Goal: Information Seeking & Learning: Learn about a topic

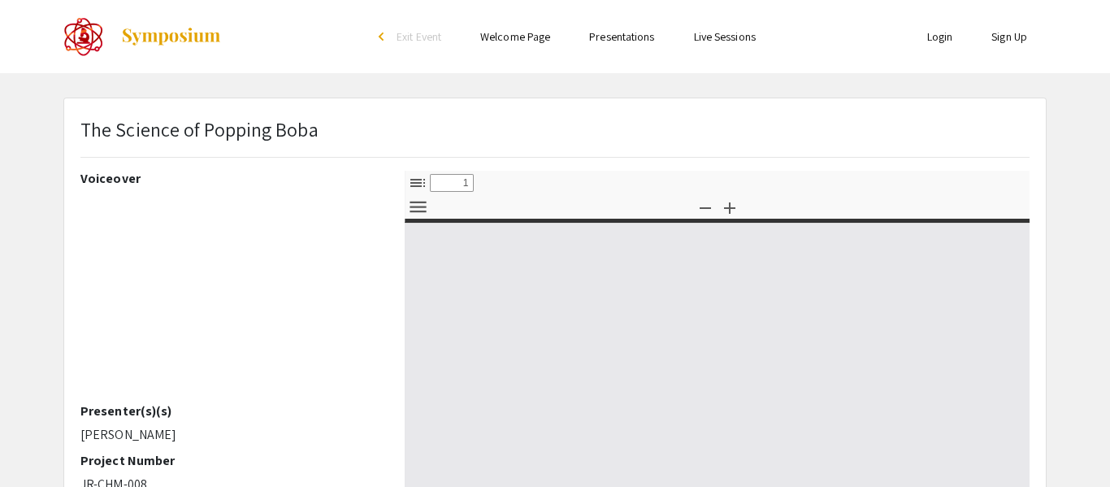
select select "custom"
type input "0"
select select "custom"
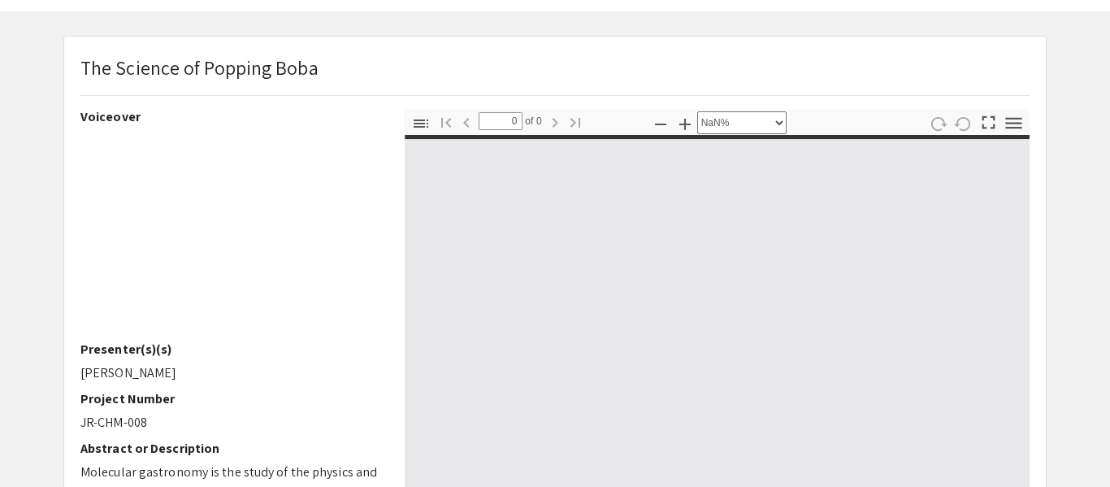
type input "1"
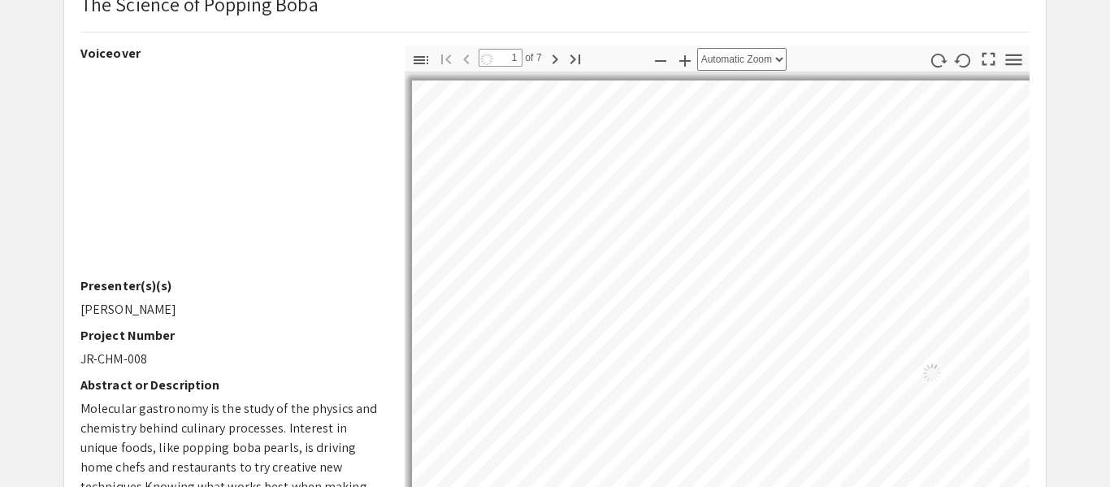
select select "auto"
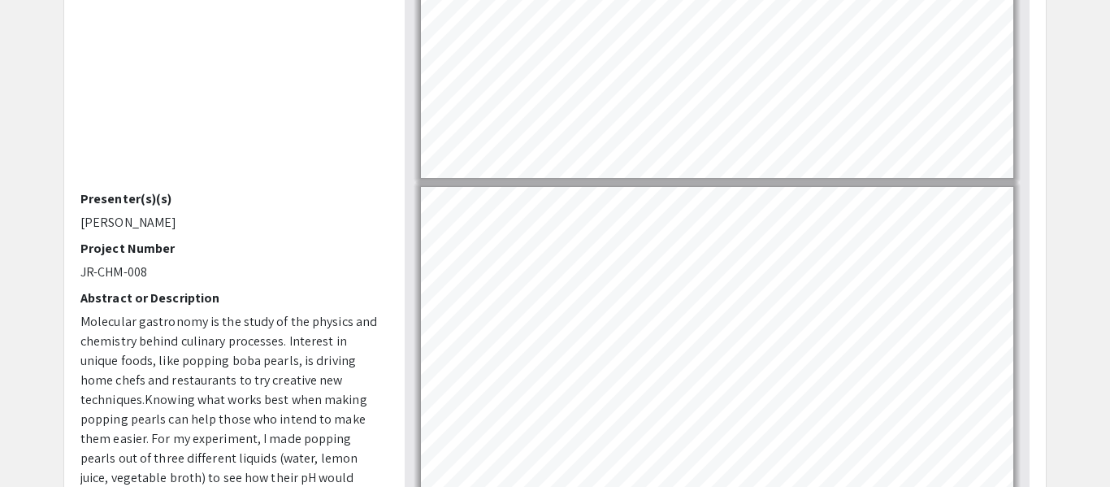
scroll to position [522, 0]
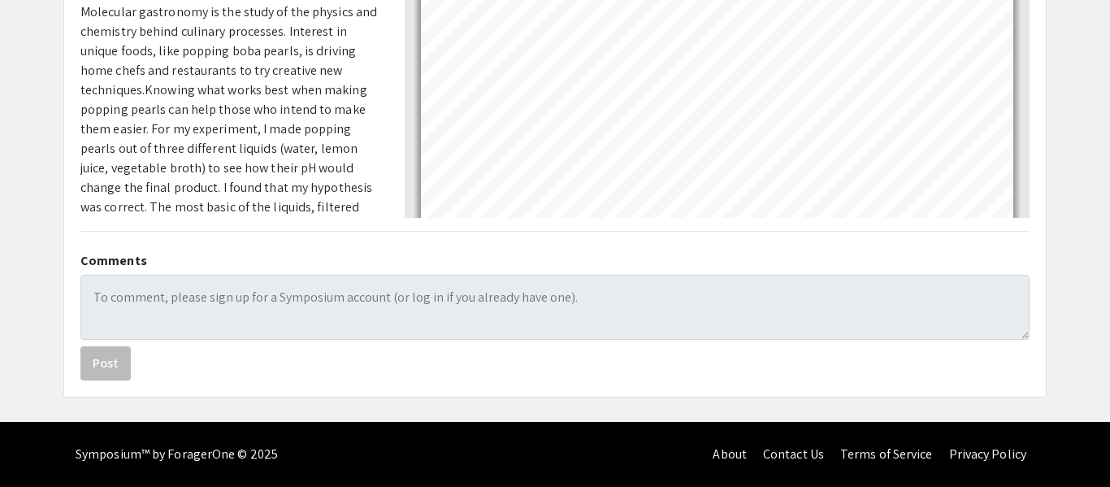
type input "6"
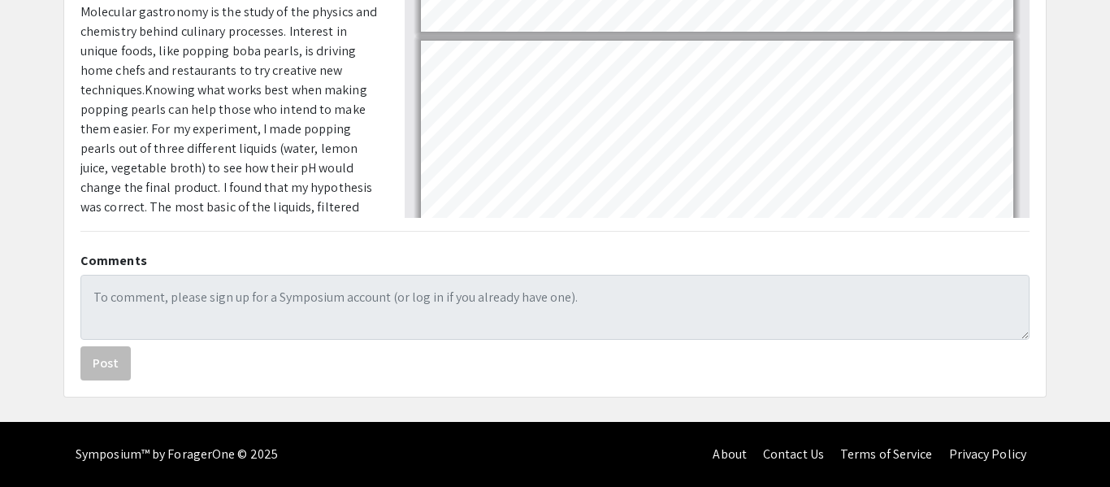
scroll to position [1693, 0]
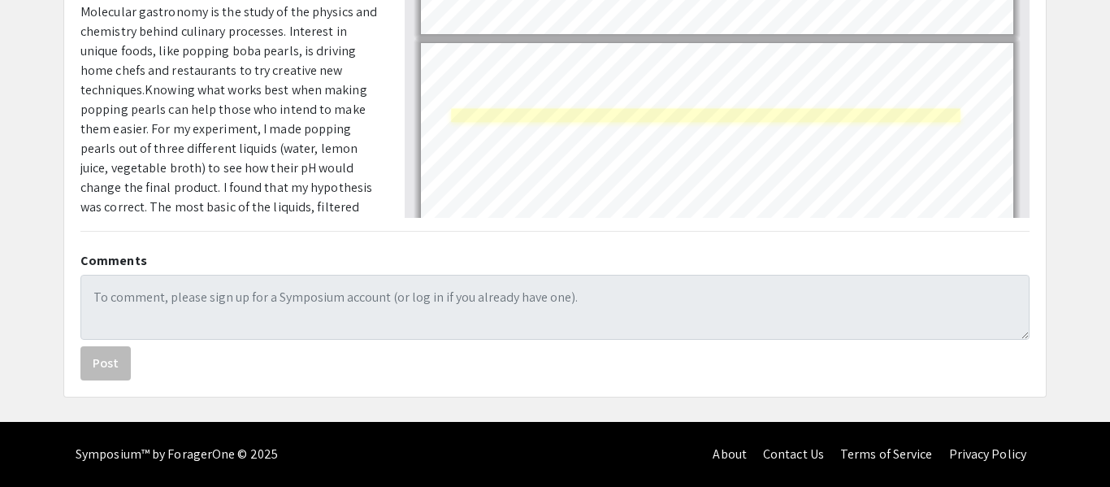
select select "page-width"
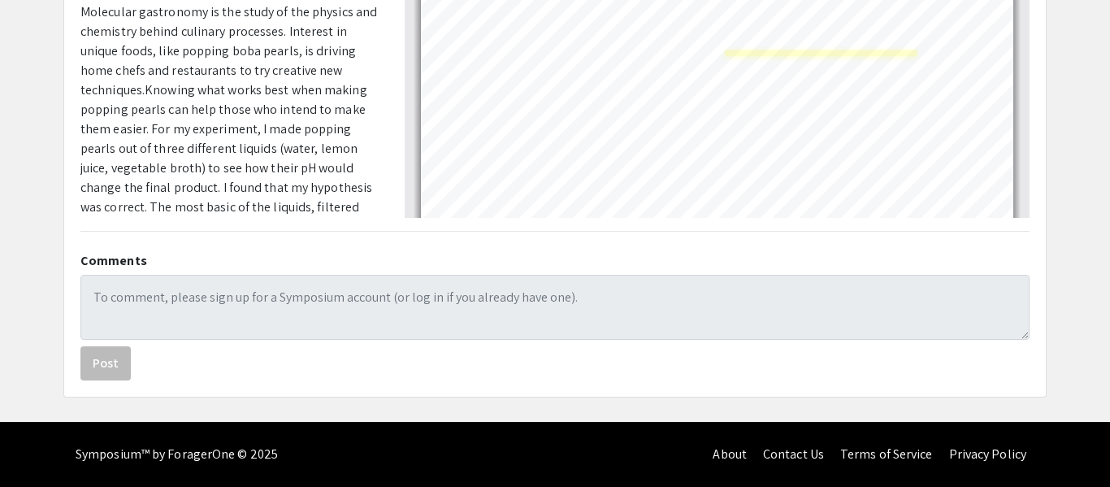
scroll to position [1815, 0]
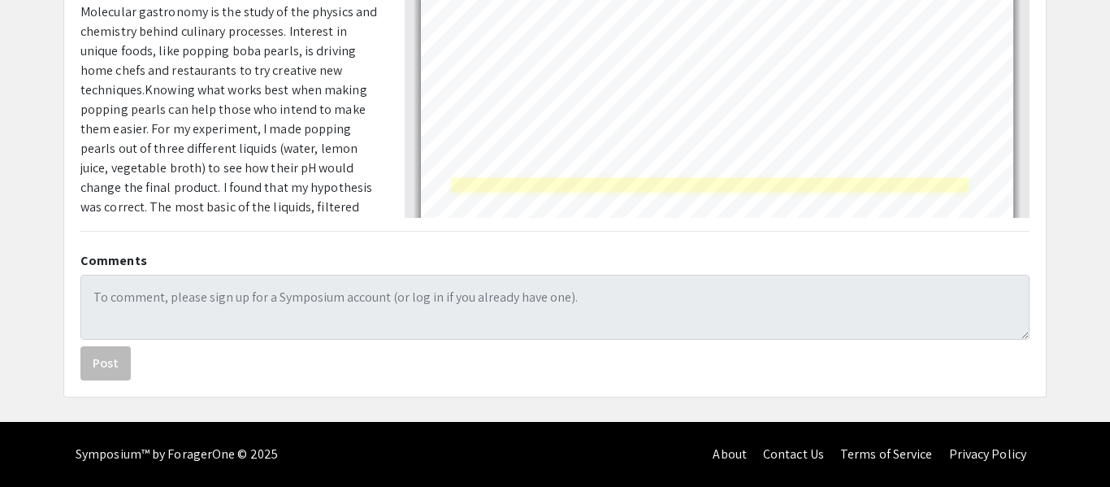
type input "6"
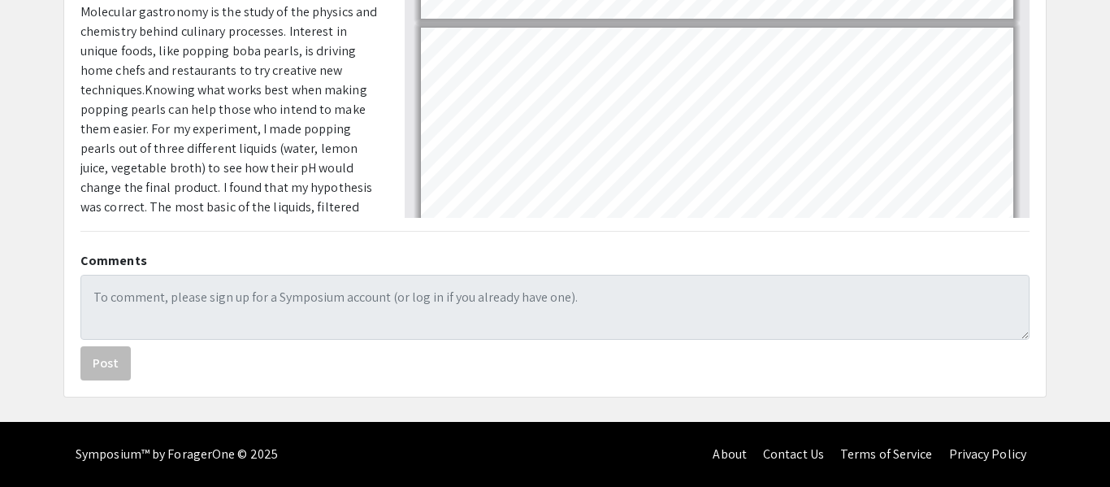
scroll to position [1710, 0]
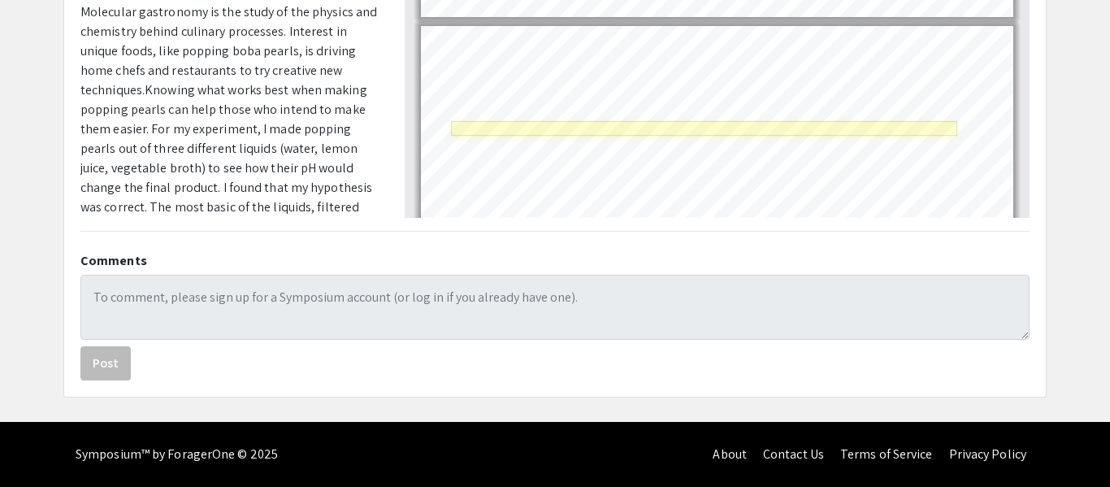
click at [836, 126] on link "Page 7" at bounding box center [704, 128] width 506 height 15
